Goal: Transaction & Acquisition: Purchase product/service

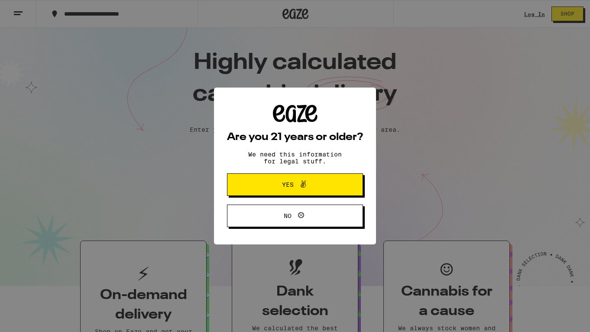
click at [304, 186] on icon at bounding box center [303, 184] width 10 height 10
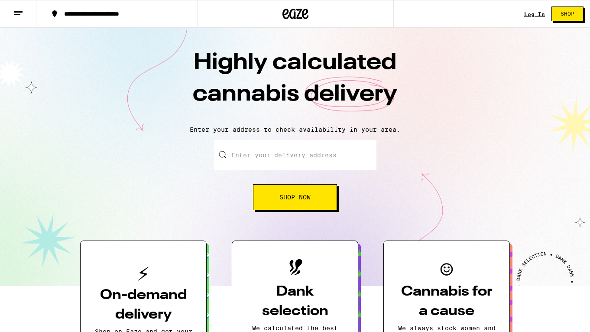
click at [533, 10] on div "Log In Shop" at bounding box center [557, 14] width 66 height 28
click at [534, 11] on link "Log In" at bounding box center [534, 14] width 21 height 6
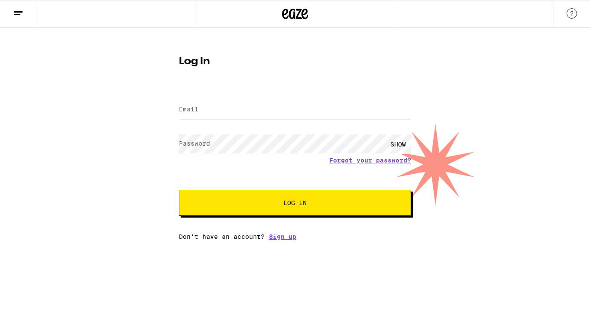
click at [297, 200] on form "Email Email Password Password SHOW Forgot your password? Log In" at bounding box center [295, 151] width 232 height 127
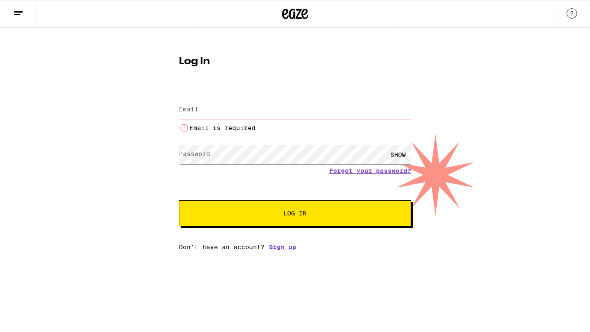
click at [205, 112] on input "Email" at bounding box center [295, 109] width 232 height 19
type input "[EMAIL_ADDRESS][DOMAIN_NAME]"
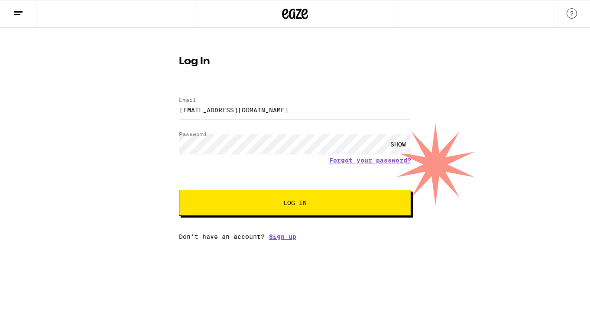
click at [259, 197] on button "Log In" at bounding box center [295, 203] width 232 height 26
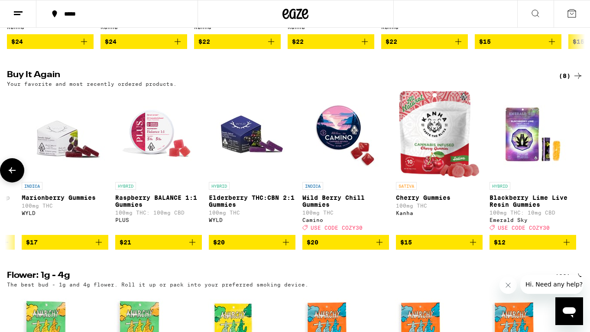
scroll to position [655, 0]
click at [507, 283] on icon "Close message from company" at bounding box center [507, 284] width 7 height 7
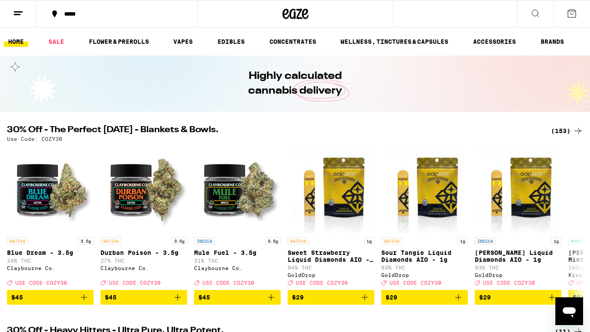
scroll to position [0, 0]
click at [243, 38] on link "EDIBLES" at bounding box center [231, 41] width 36 height 10
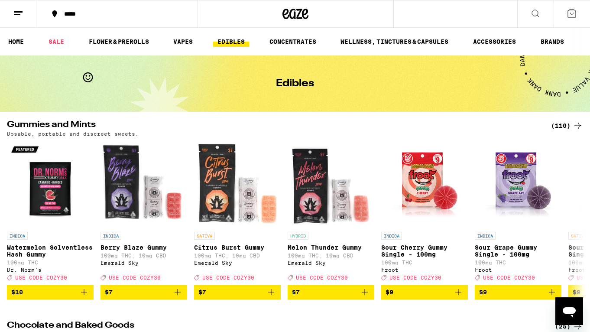
click at [533, 11] on icon at bounding box center [535, 13] width 10 height 10
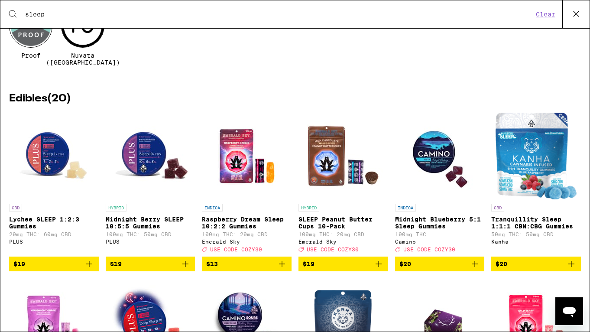
scroll to position [71, 0]
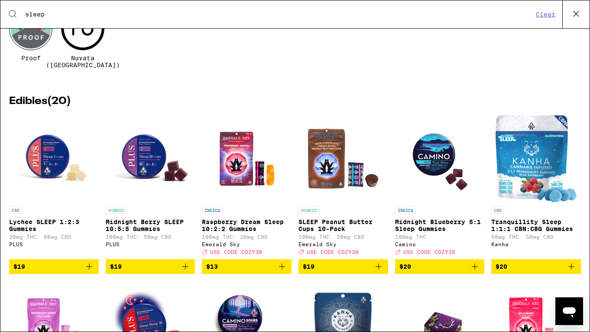
type input "sleep"
click at [138, 148] on img "Open page for Midnight Berry SLEEP 10:5:5 Gummies from PLUS" at bounding box center [150, 158] width 87 height 87
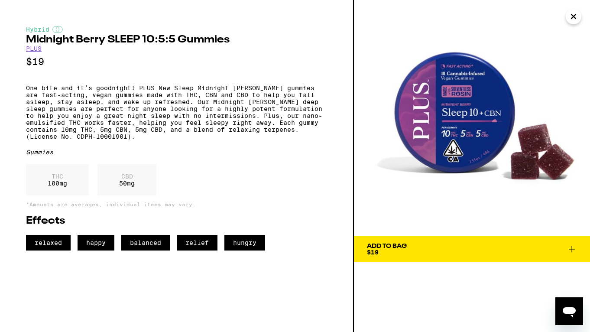
click at [138, 140] on p "One bite and it’s goodnight! PLUS New Sleep Midnight [PERSON_NAME] gummies are …" at bounding box center [176, 111] width 301 height 55
click at [573, 15] on icon "Close" at bounding box center [573, 16] width 10 height 13
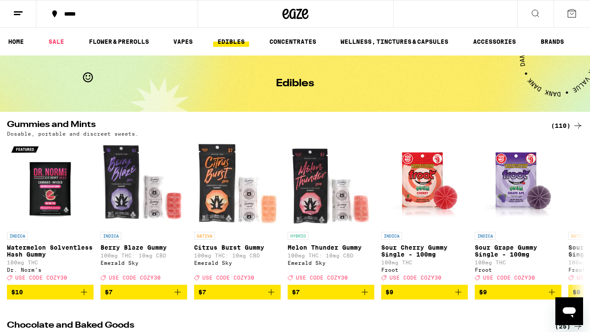
click at [531, 11] on icon at bounding box center [535, 13] width 10 height 10
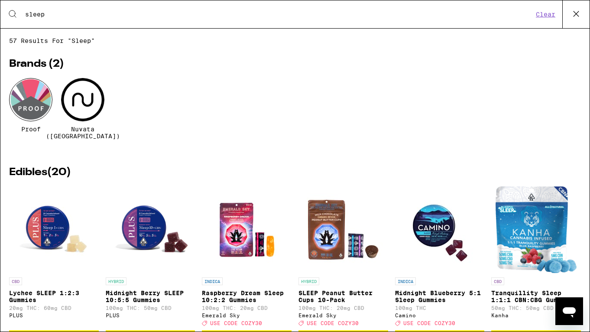
click at [426, 223] on img "Open page for Midnight Blueberry 5:1 Sleep Gummies from Camino" at bounding box center [439, 229] width 87 height 87
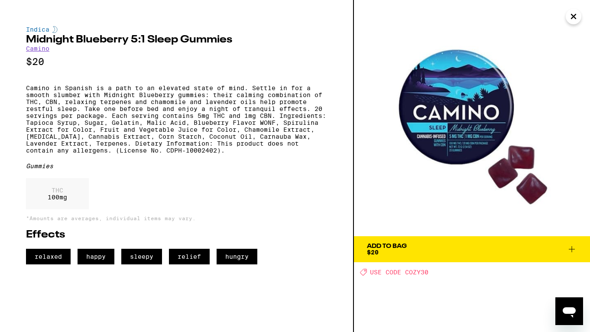
click at [426, 222] on img at bounding box center [472, 118] width 236 height 236
click at [444, 145] on img at bounding box center [472, 118] width 236 height 236
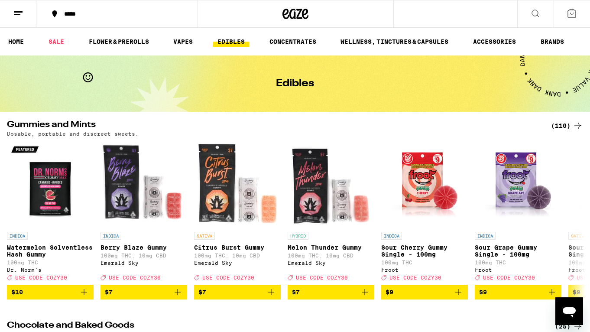
click at [530, 16] on icon at bounding box center [535, 13] width 10 height 10
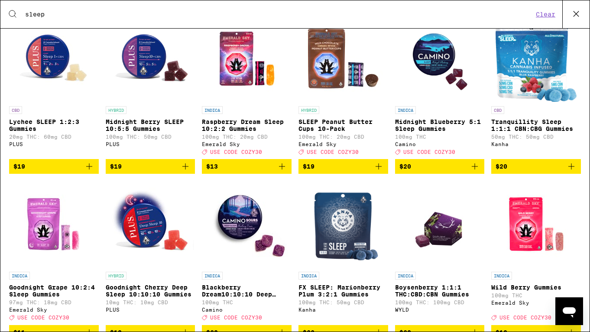
scroll to position [173, 0]
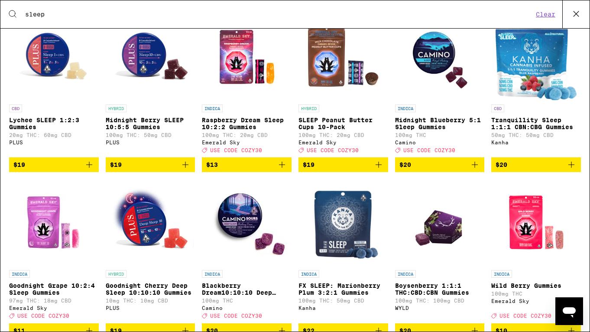
click at [48, 233] on img "Open page for Goodnight Grape 10:2:4 Sleep Gummies from Emerald Sky" at bounding box center [53, 222] width 87 height 87
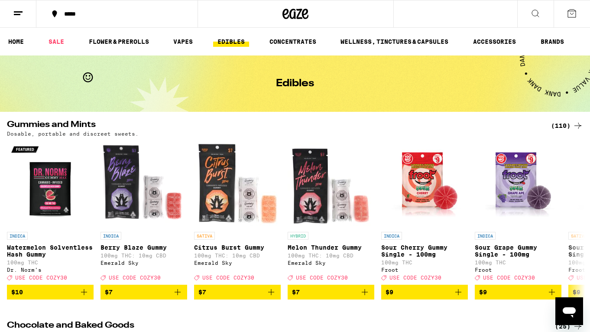
click at [296, 78] on h1 "Edibles" at bounding box center [295, 83] width 38 height 10
click at [537, 9] on icon at bounding box center [535, 13] width 10 height 10
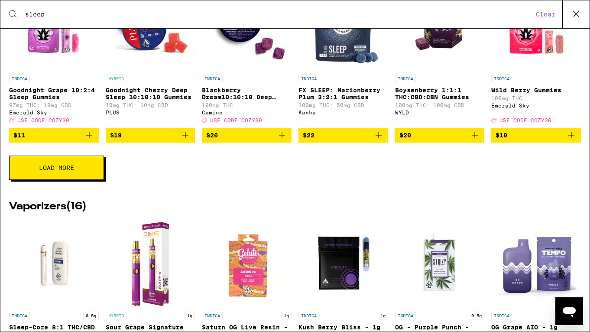
scroll to position [367, 0]
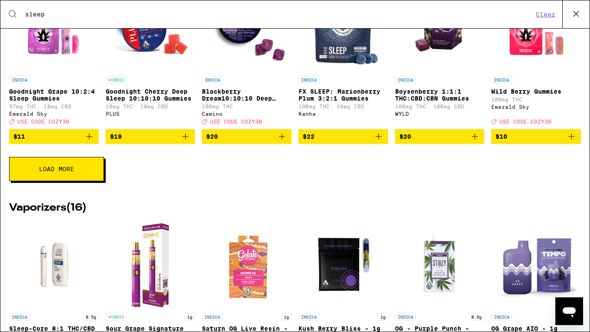
click at [59, 172] on span "Load More" at bounding box center [56, 169] width 35 height 6
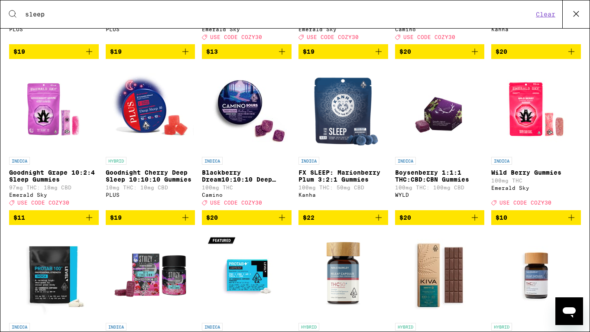
scroll to position [274, 0]
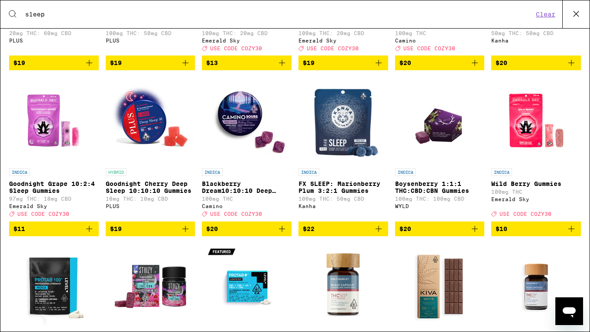
click at [441, 120] on img "Open page for Boysenberry 1:1:1 THC:CBD:CBN Gummies from WYLD" at bounding box center [440, 120] width 62 height 87
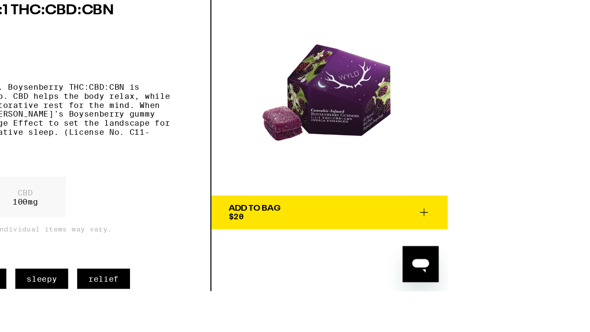
scroll to position [10, 0]
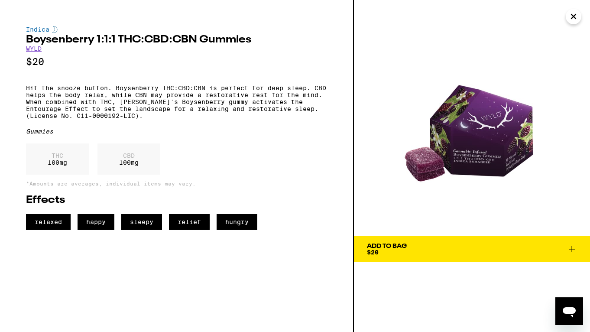
click at [479, 135] on img at bounding box center [472, 118] width 236 height 236
click at [421, 285] on div "Add To Bag $20" at bounding box center [472, 166] width 236 height 332
click at [571, 12] on icon "Close" at bounding box center [573, 16] width 10 height 13
